Goal: Navigation & Orientation: Find specific page/section

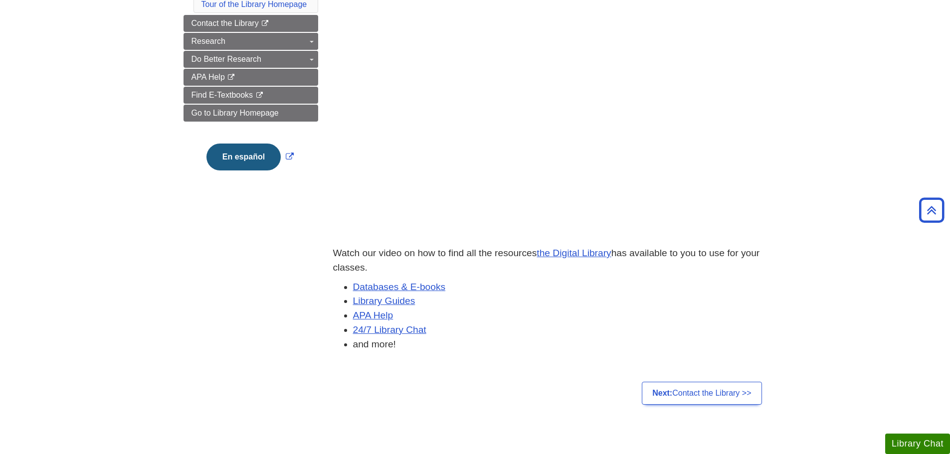
scroll to position [96, 0]
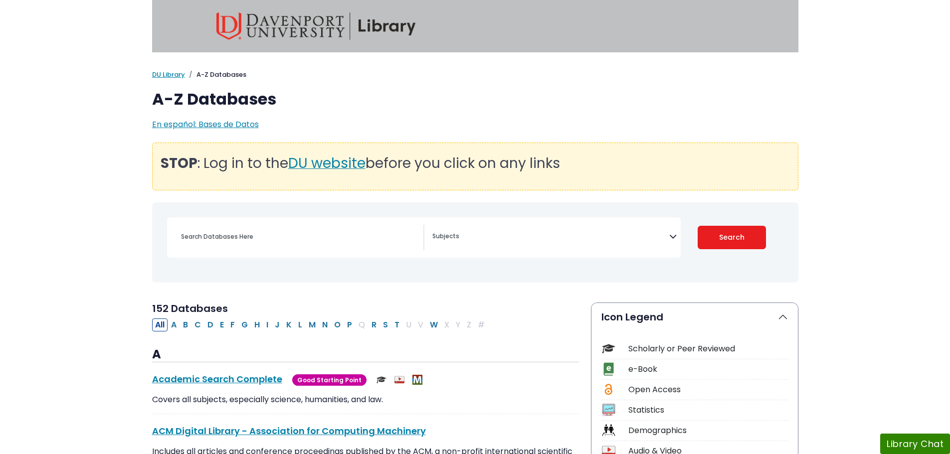
select select "Database Subject Filter"
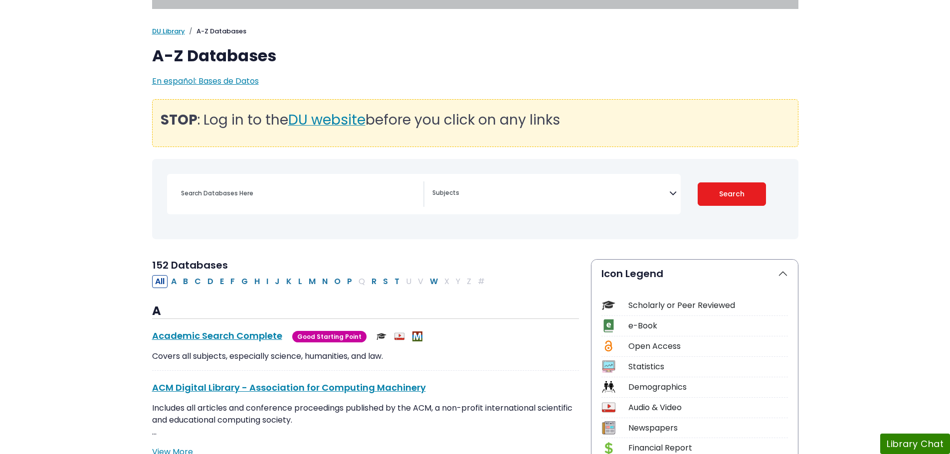
scroll to position [150, 0]
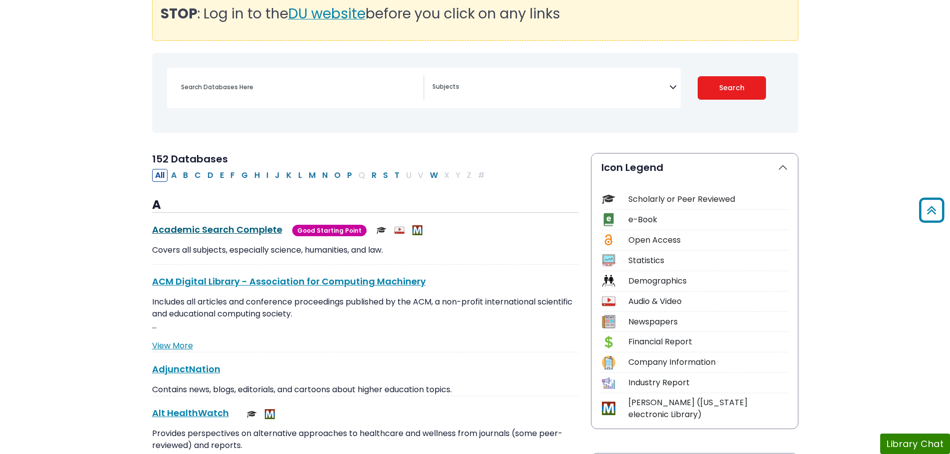
click at [241, 232] on link "Academic Search Complete This link opens in a new window" at bounding box center [217, 229] width 130 height 12
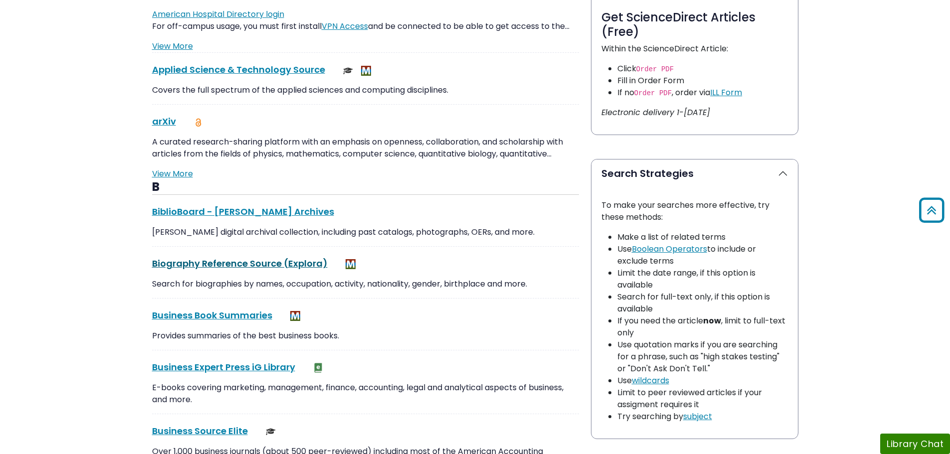
scroll to position [648, 0]
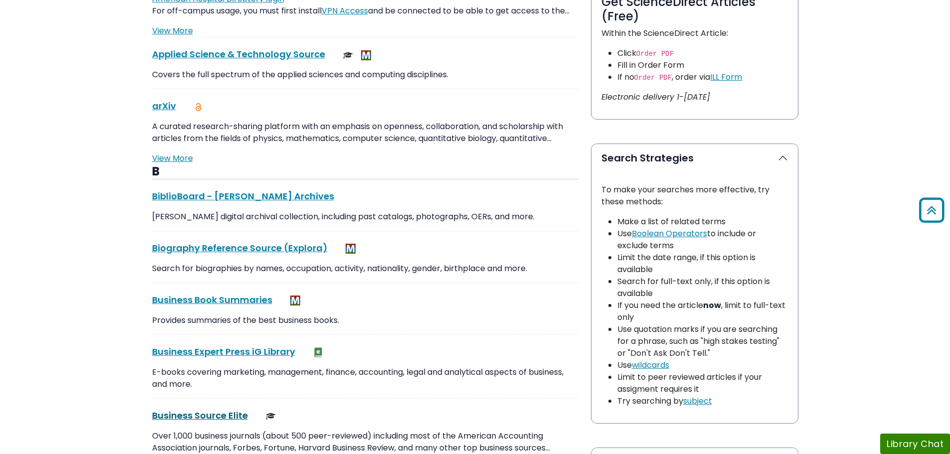
click at [213, 415] on link "Business Source Elite This link opens in a new window" at bounding box center [200, 415] width 96 height 12
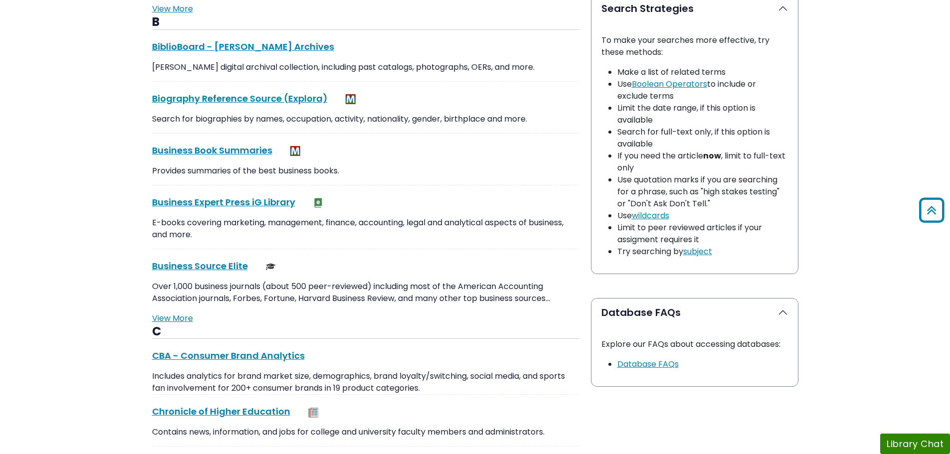
scroll to position [997, 0]
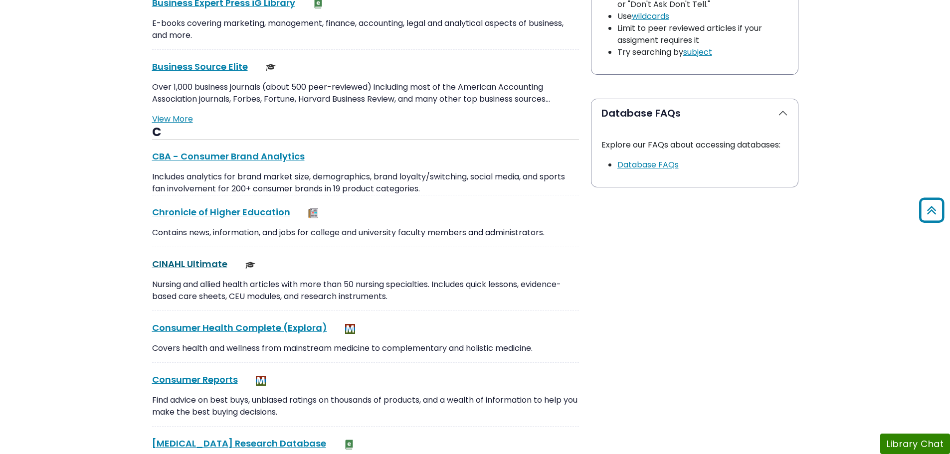
click at [180, 261] on link "CINAHL Ultimate This link opens in a new window" at bounding box center [189, 264] width 75 height 12
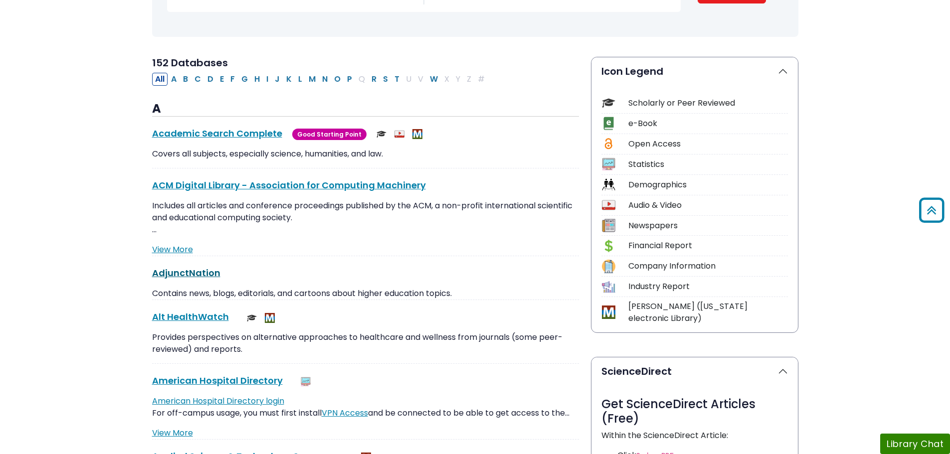
scroll to position [150, 0]
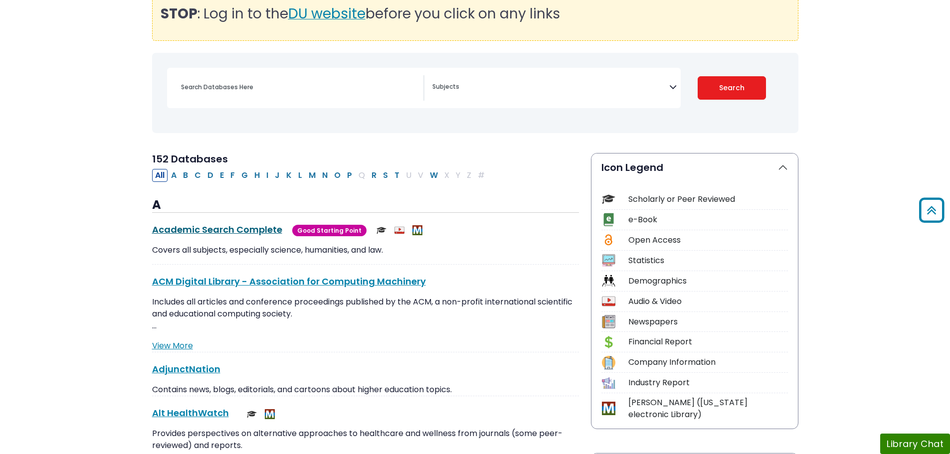
click at [211, 232] on link "Academic Search Complete This link opens in a new window" at bounding box center [217, 229] width 130 height 12
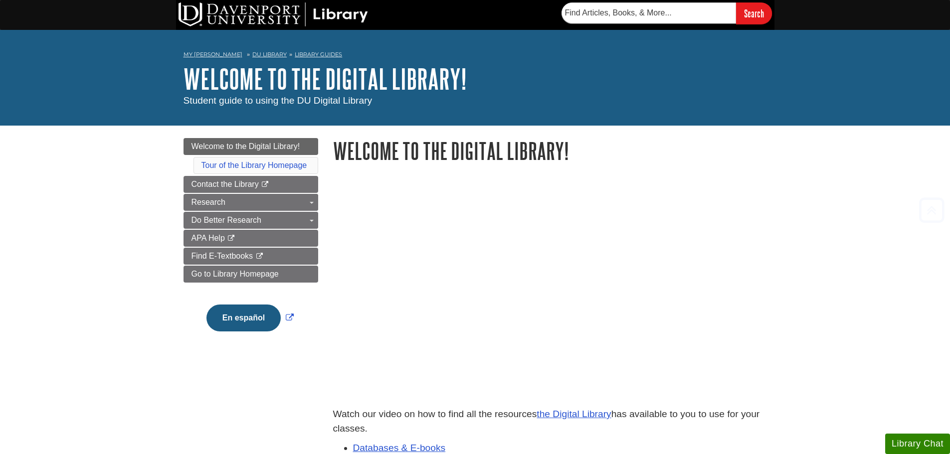
scroll to position [196, 0]
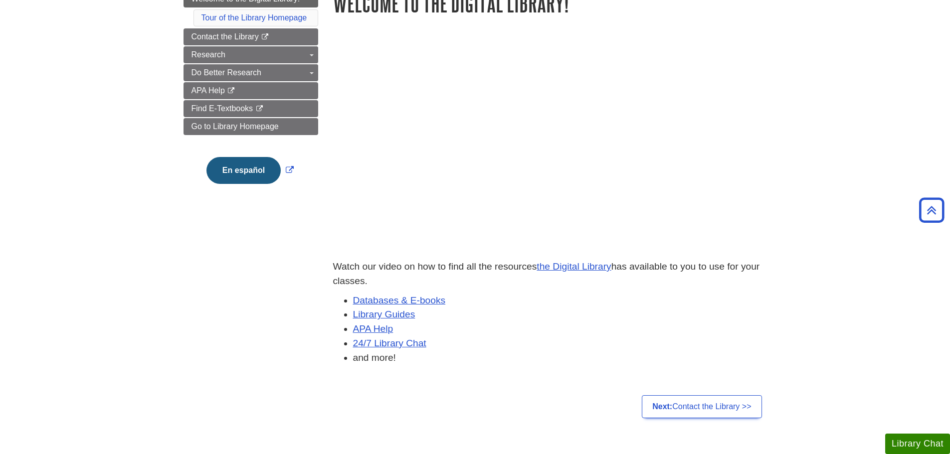
scroll to position [100, 0]
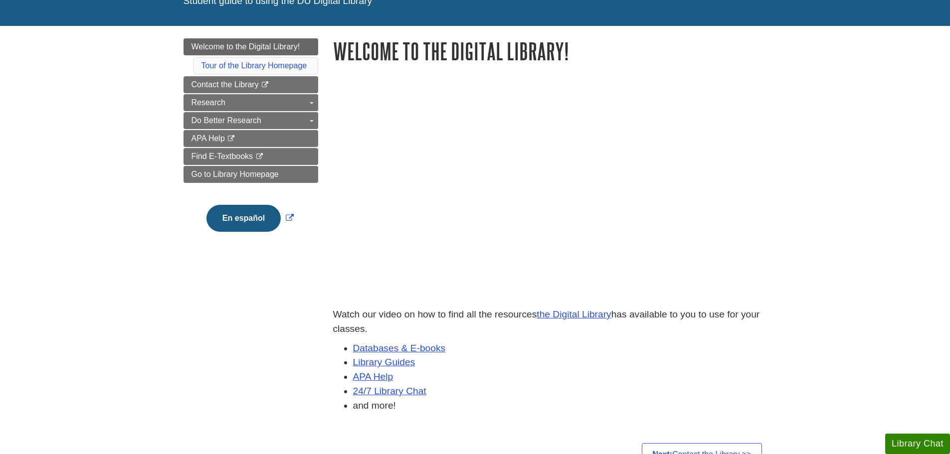
click at [838, 145] on body "Skip to Main Content Search My Davenport DU Library Library Guides Welcome to t…" at bounding box center [475, 318] width 950 height 837
